Goal: Task Accomplishment & Management: Manage account settings

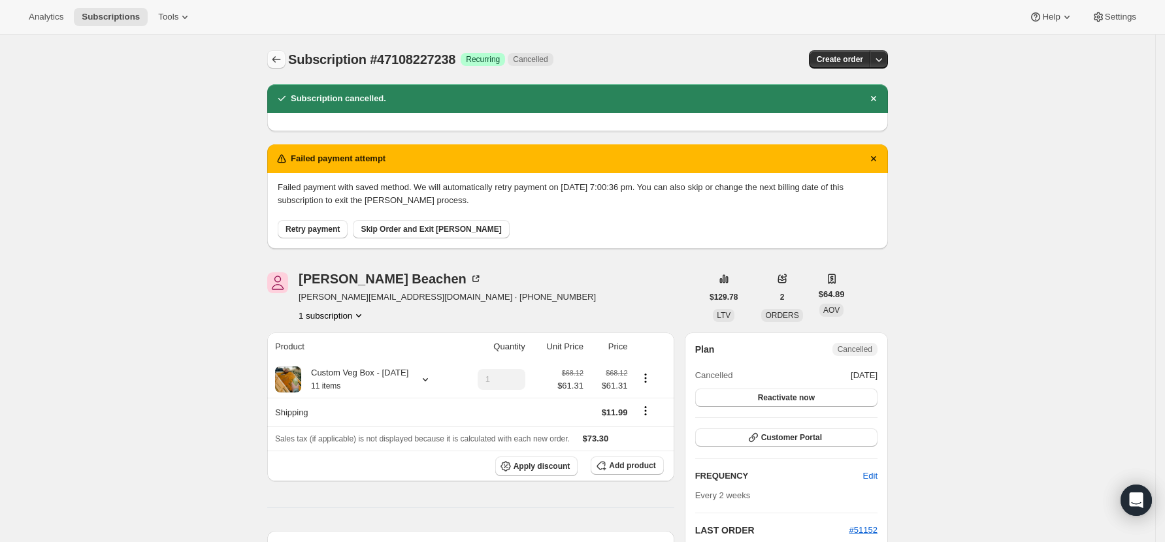
click at [281, 63] on icon "Subscriptions" at bounding box center [276, 59] width 13 height 13
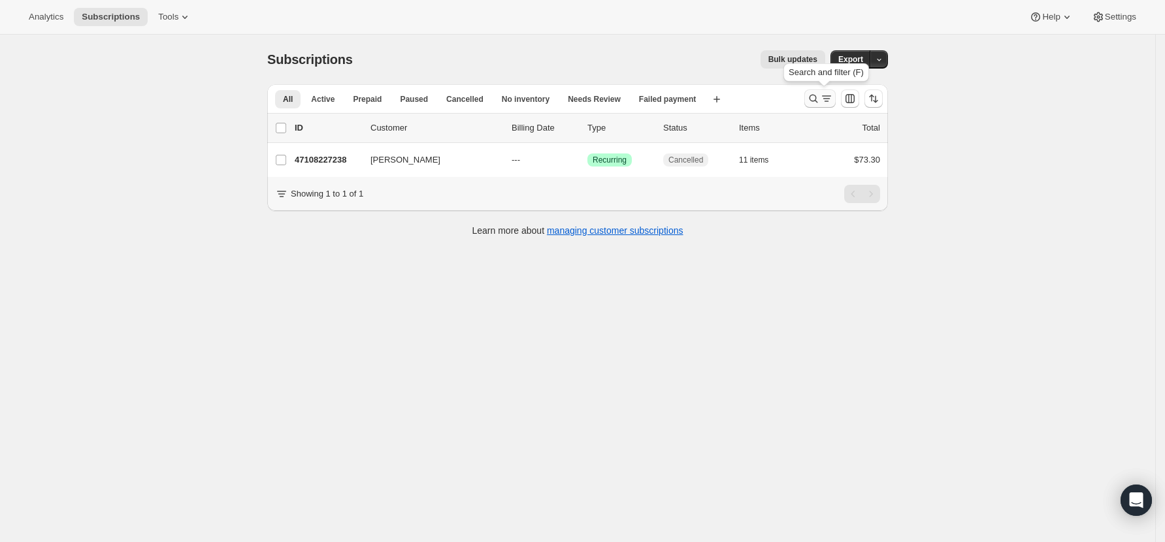
click at [819, 91] on button "Search and filter results" at bounding box center [819, 99] width 31 height 18
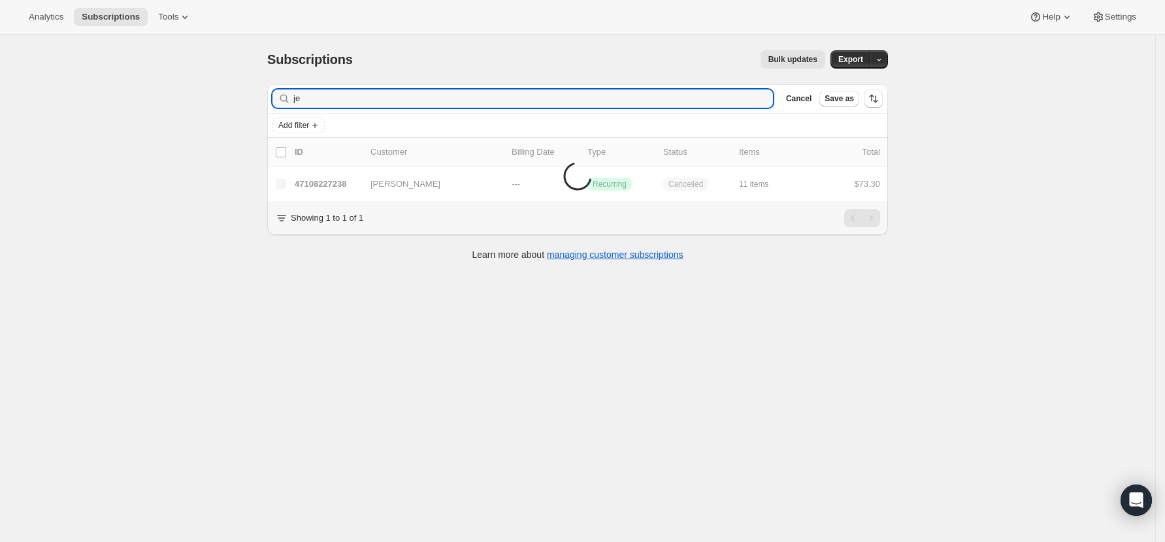
type input "j"
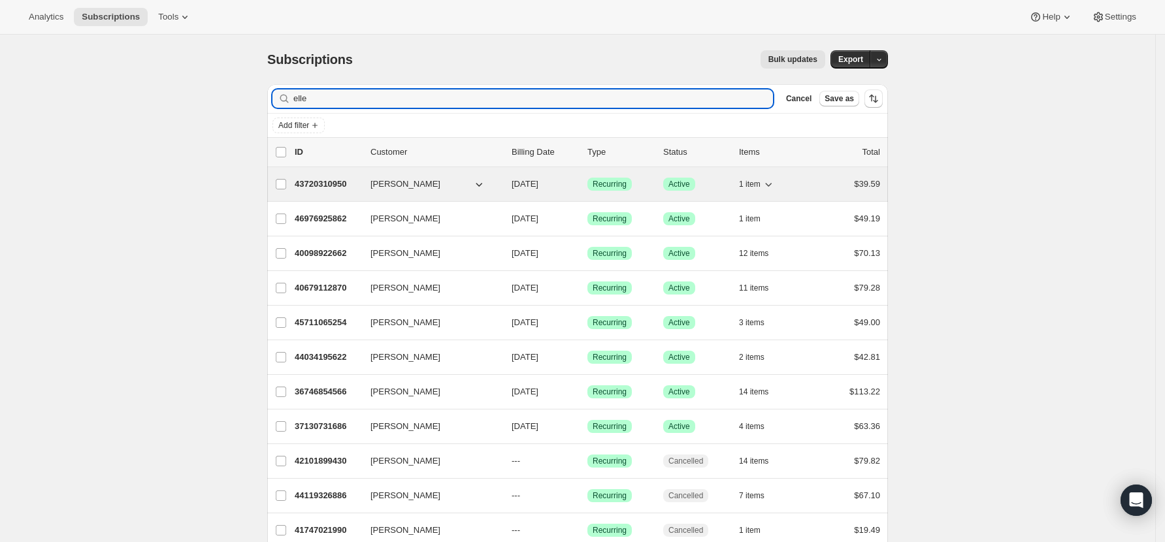
type input "elle"
click at [306, 184] on p "43720310950" at bounding box center [327, 184] width 65 height 13
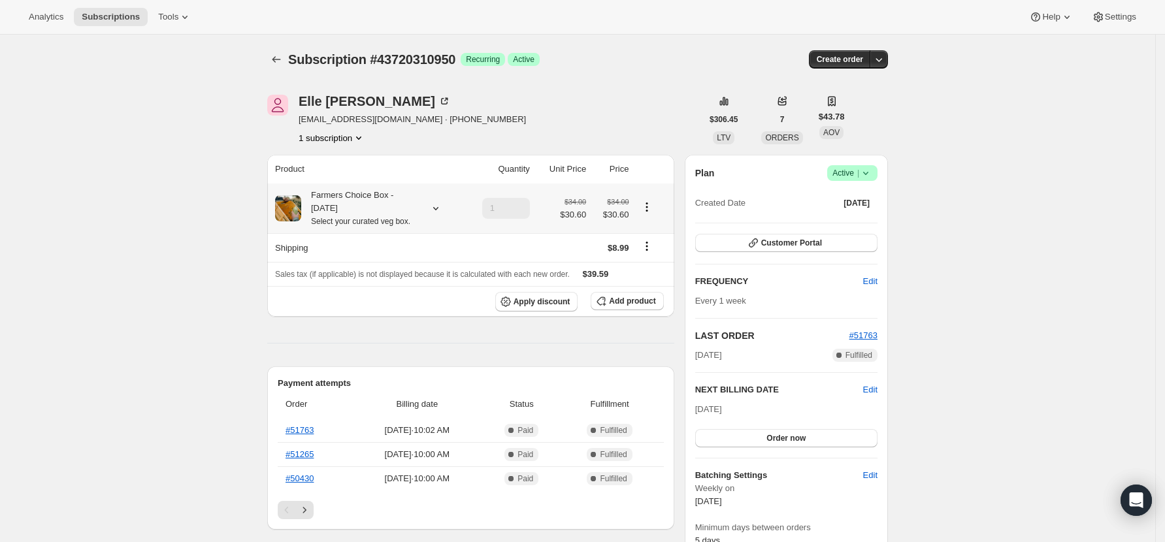
click at [434, 206] on icon at bounding box center [435, 208] width 13 height 13
click at [441, 206] on icon at bounding box center [435, 208] width 13 height 13
click at [870, 171] on icon at bounding box center [865, 173] width 13 height 13
click at [966, 229] on div "Subscription #43720310950. This page is ready Subscription #43720310950 Success…" at bounding box center [577, 545] width 1155 height 1020
click at [438, 102] on icon at bounding box center [444, 101] width 13 height 13
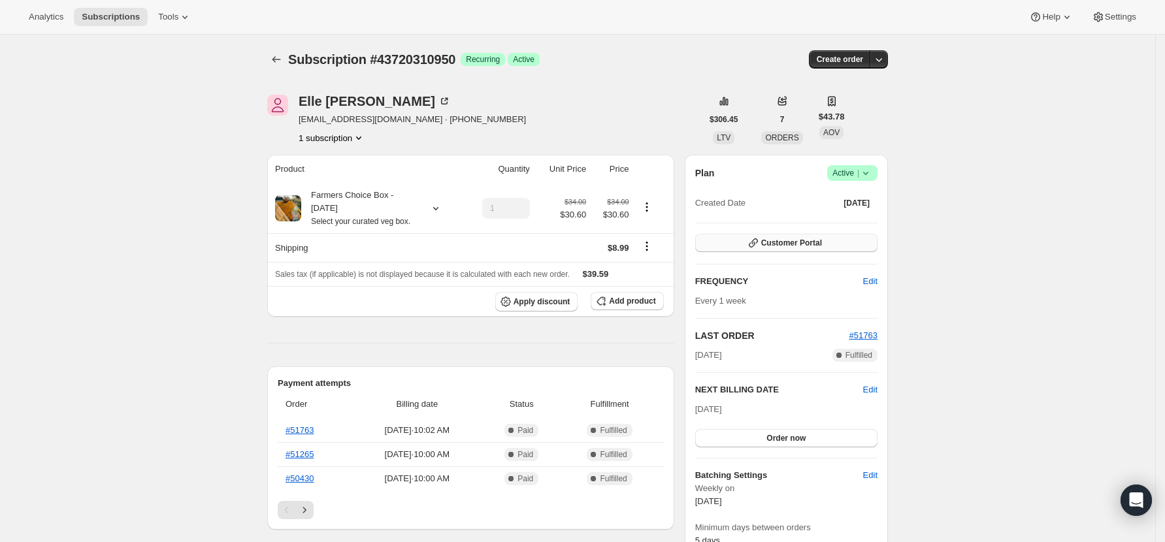
click at [820, 240] on span "Customer Portal" at bounding box center [791, 243] width 61 height 10
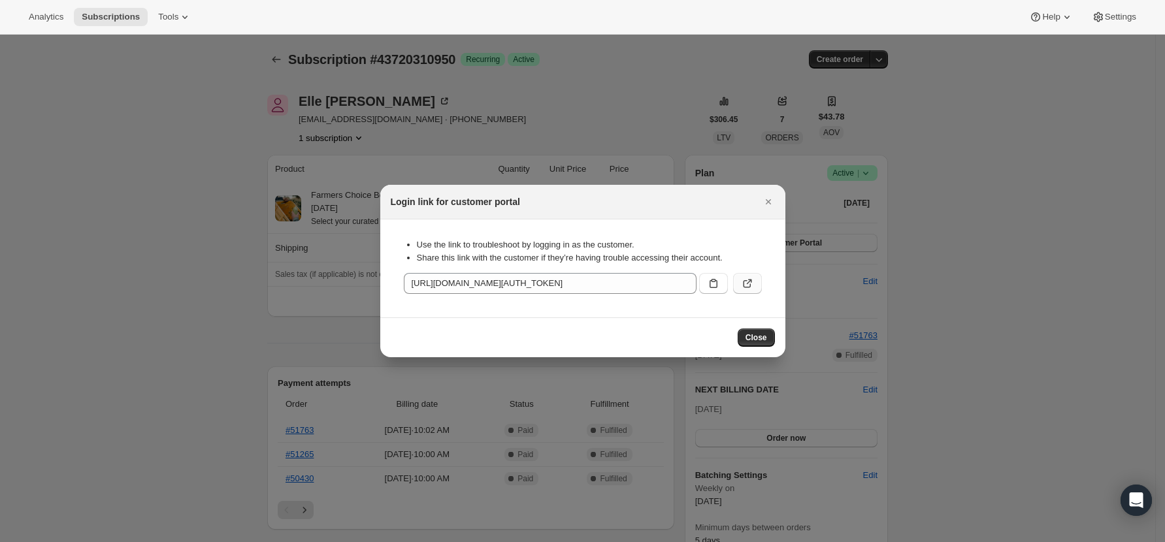
click at [747, 280] on icon ":rjq:" at bounding box center [747, 283] width 13 height 13
click at [713, 278] on icon ":rjq:" at bounding box center [713, 283] width 13 height 13
